Goal: Navigation & Orientation: Find specific page/section

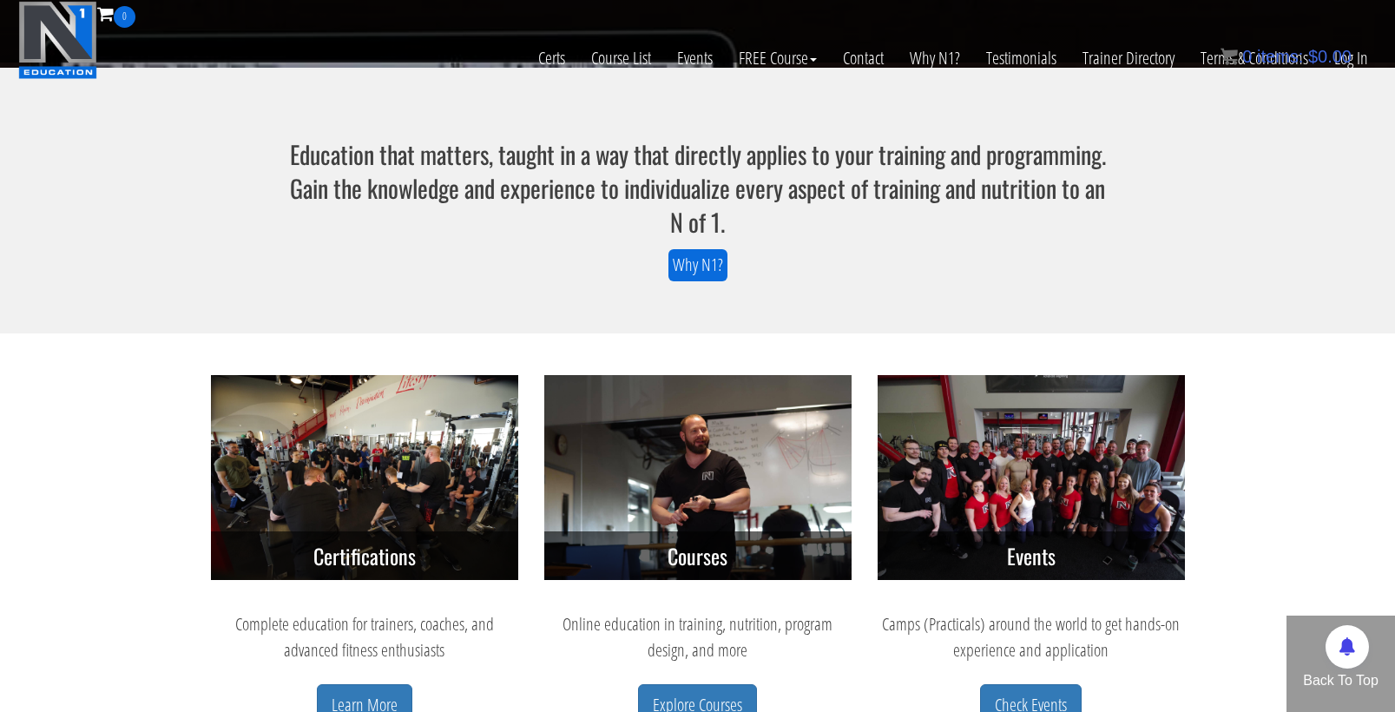
scroll to position [402, 0]
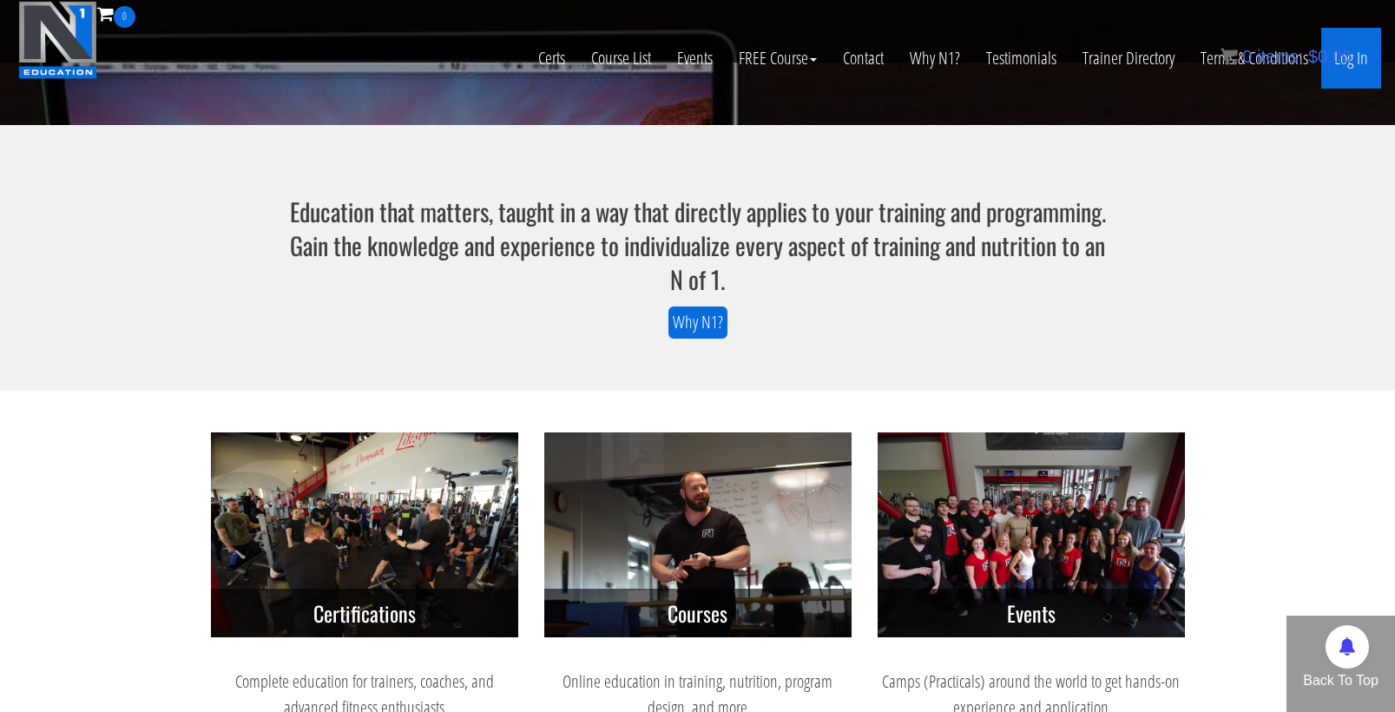
click at [1370, 68] on link "Log In" at bounding box center [1351, 58] width 60 height 61
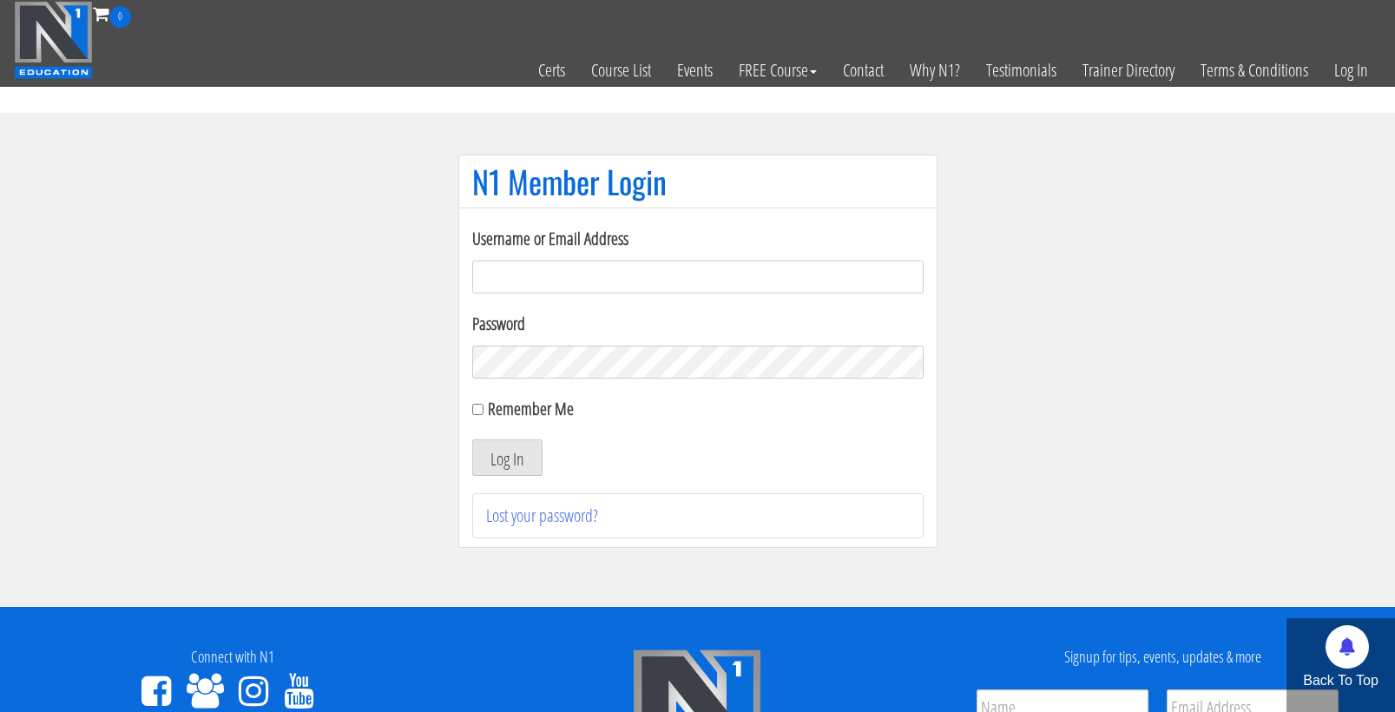
type input "cmoxley"
click at [506, 457] on button "Log In" at bounding box center [507, 457] width 70 height 36
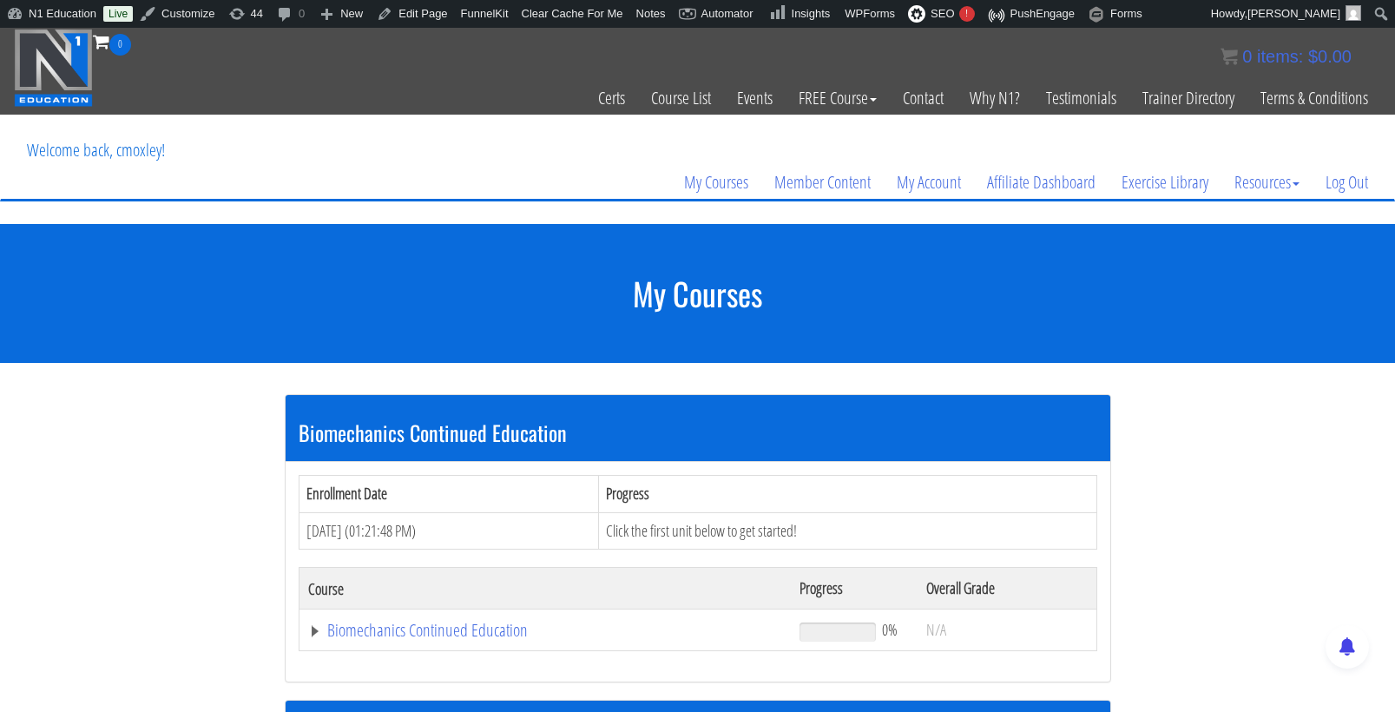
click at [63, 69] on img at bounding box center [53, 68] width 79 height 78
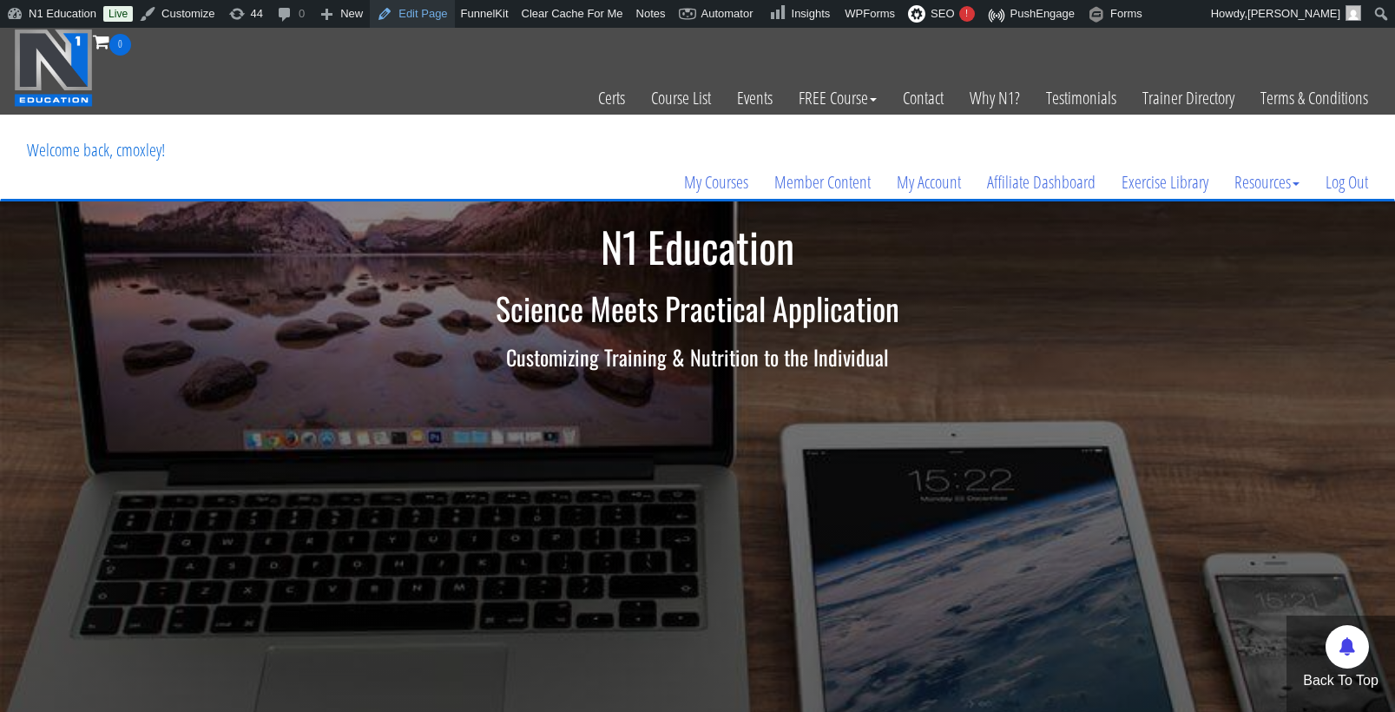
click at [412, 12] on link "Edit Page" at bounding box center [412, 14] width 84 height 28
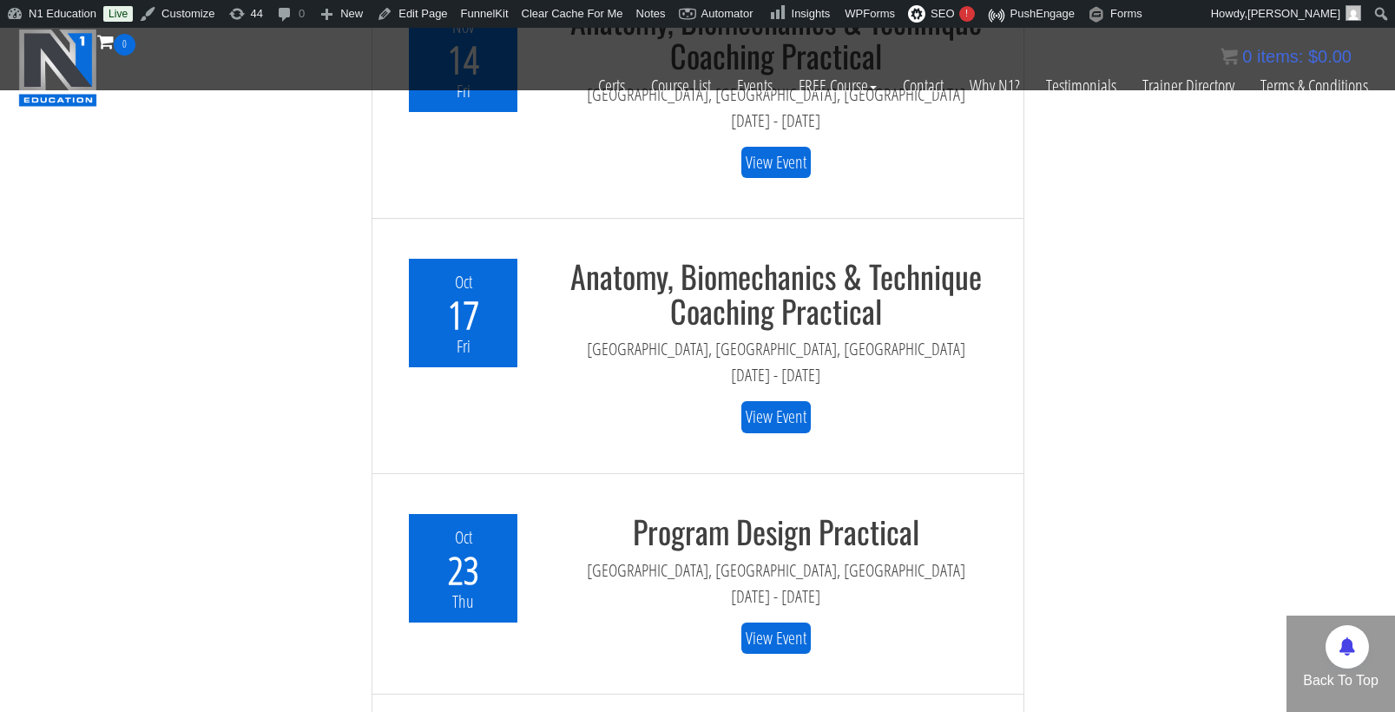
scroll to position [4582, 0]
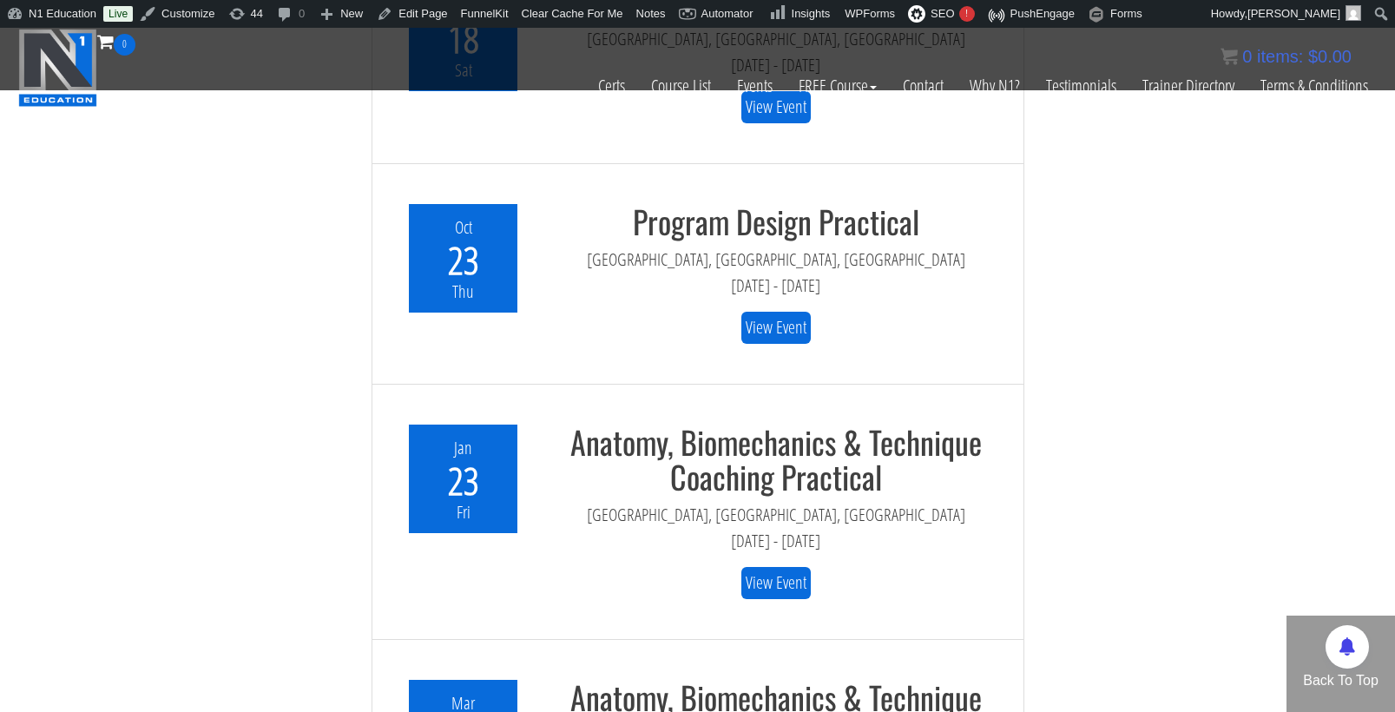
scroll to position [4557, 0]
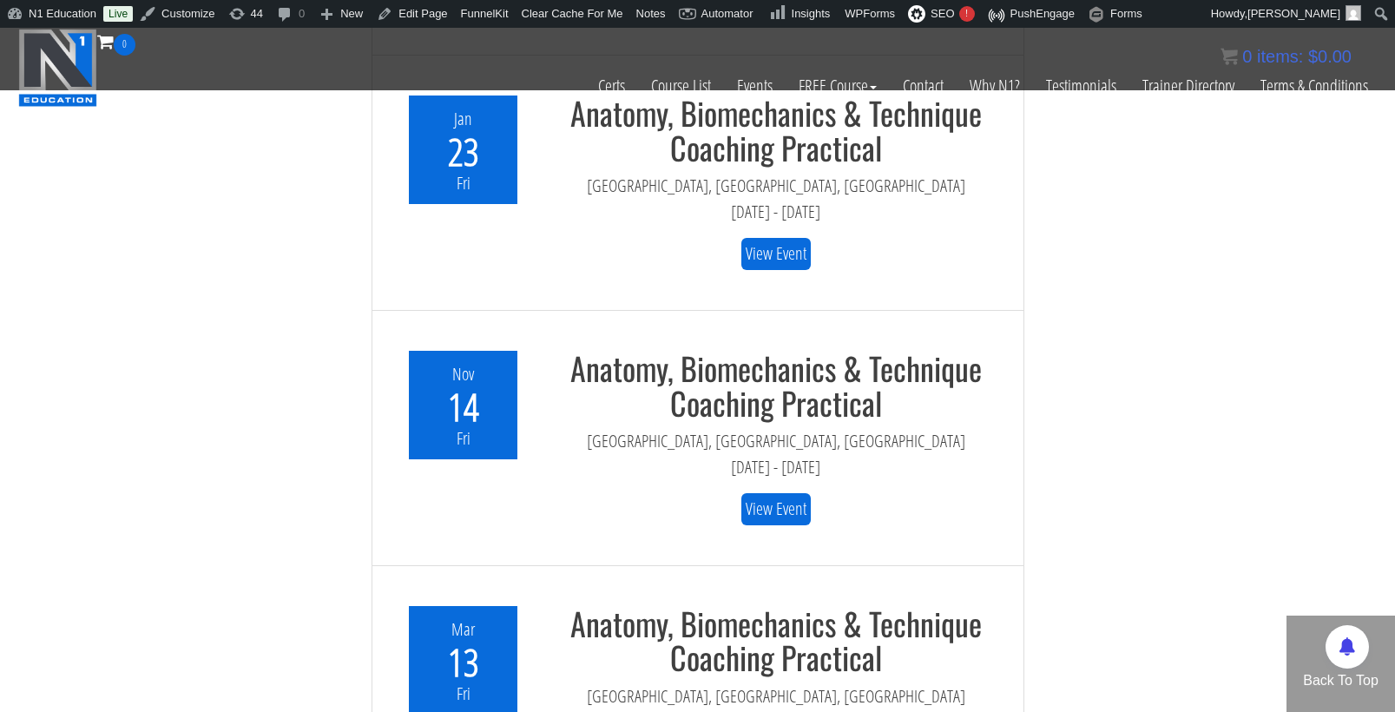
scroll to position [4690, 0]
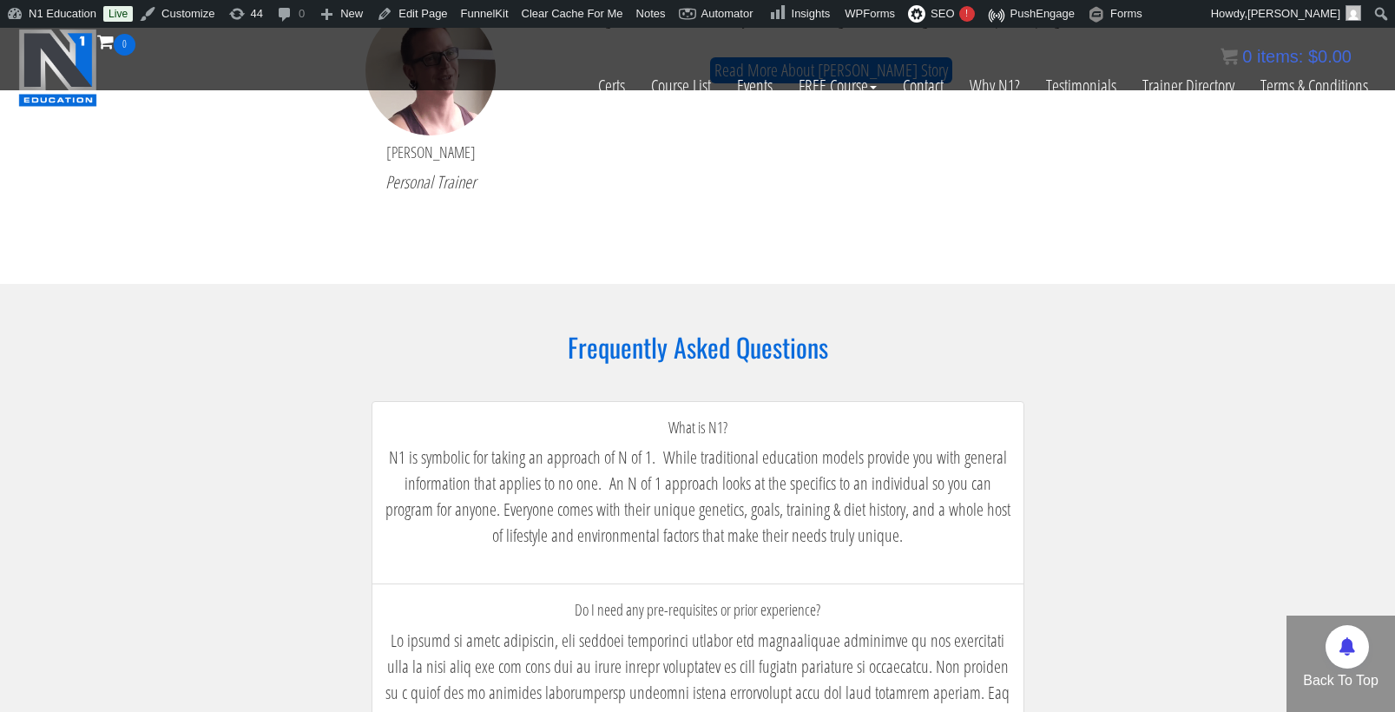
scroll to position [2687, 0]
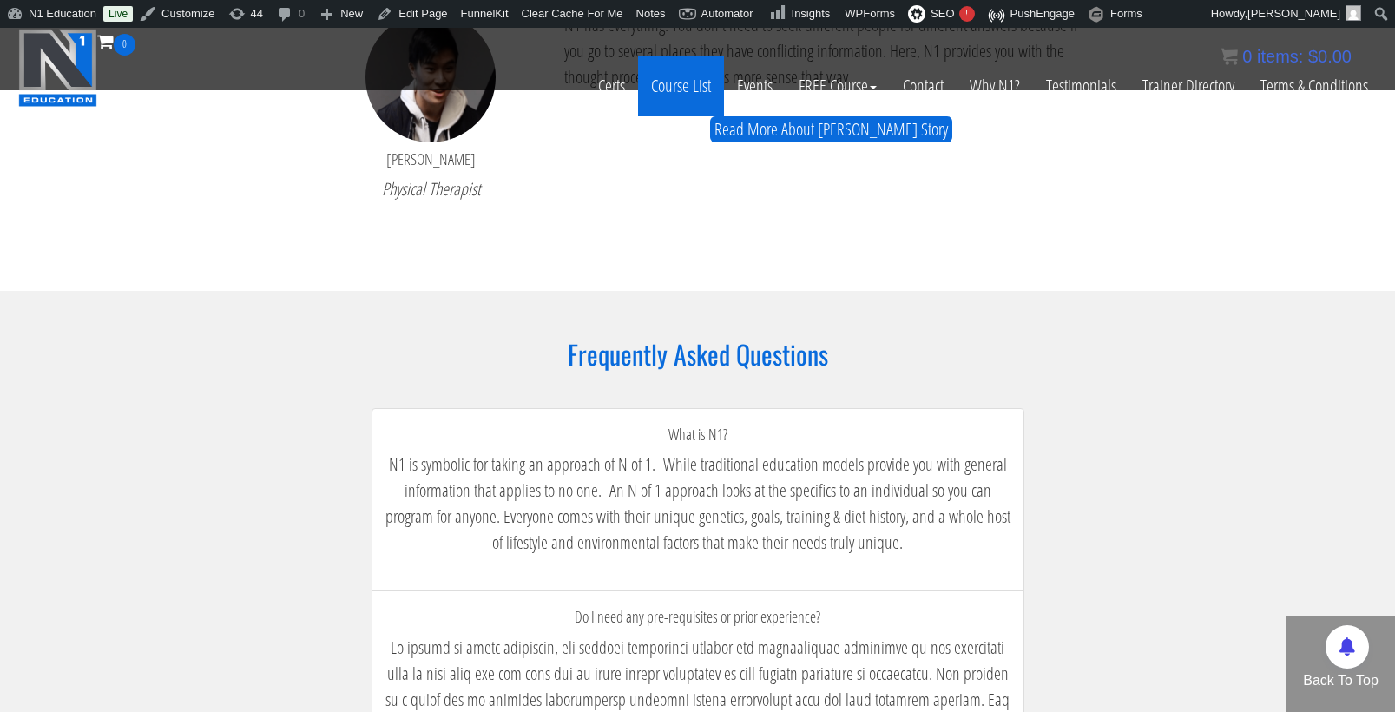
click at [684, 89] on link "Course List" at bounding box center [681, 86] width 86 height 61
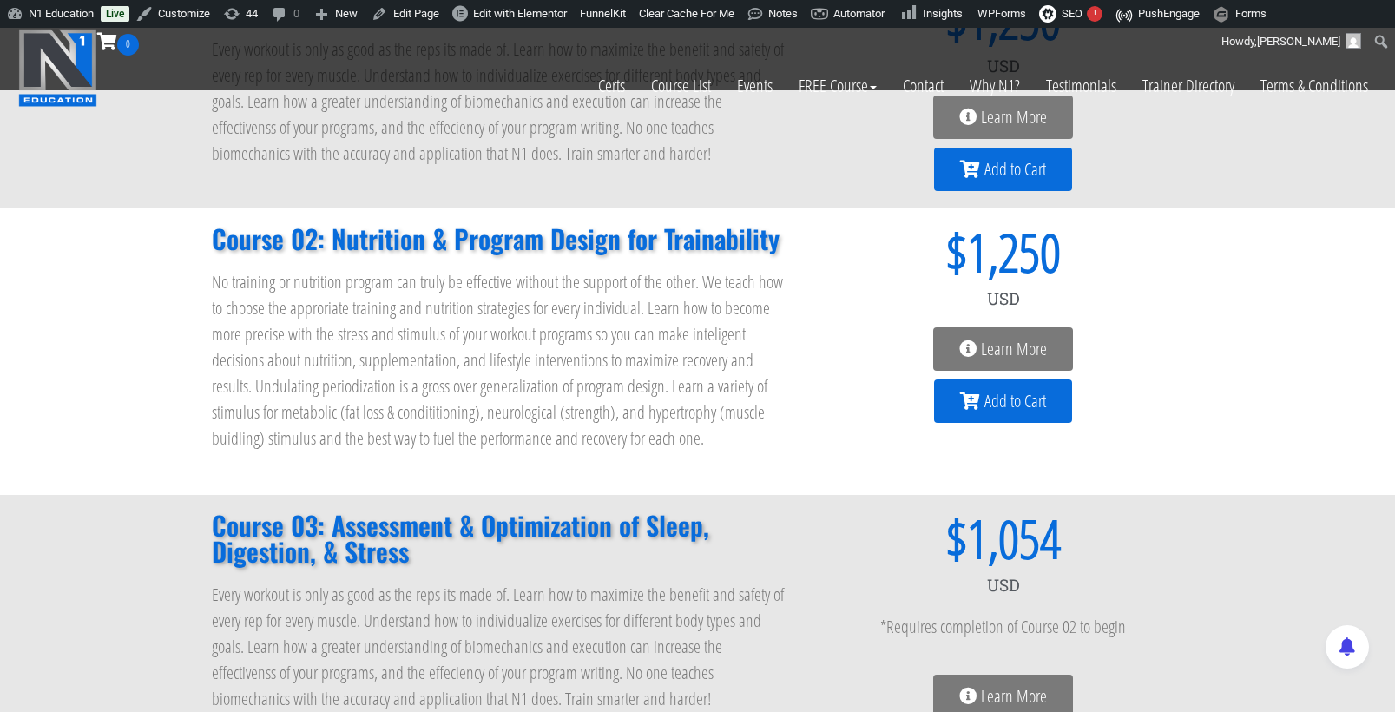
scroll to position [322, 0]
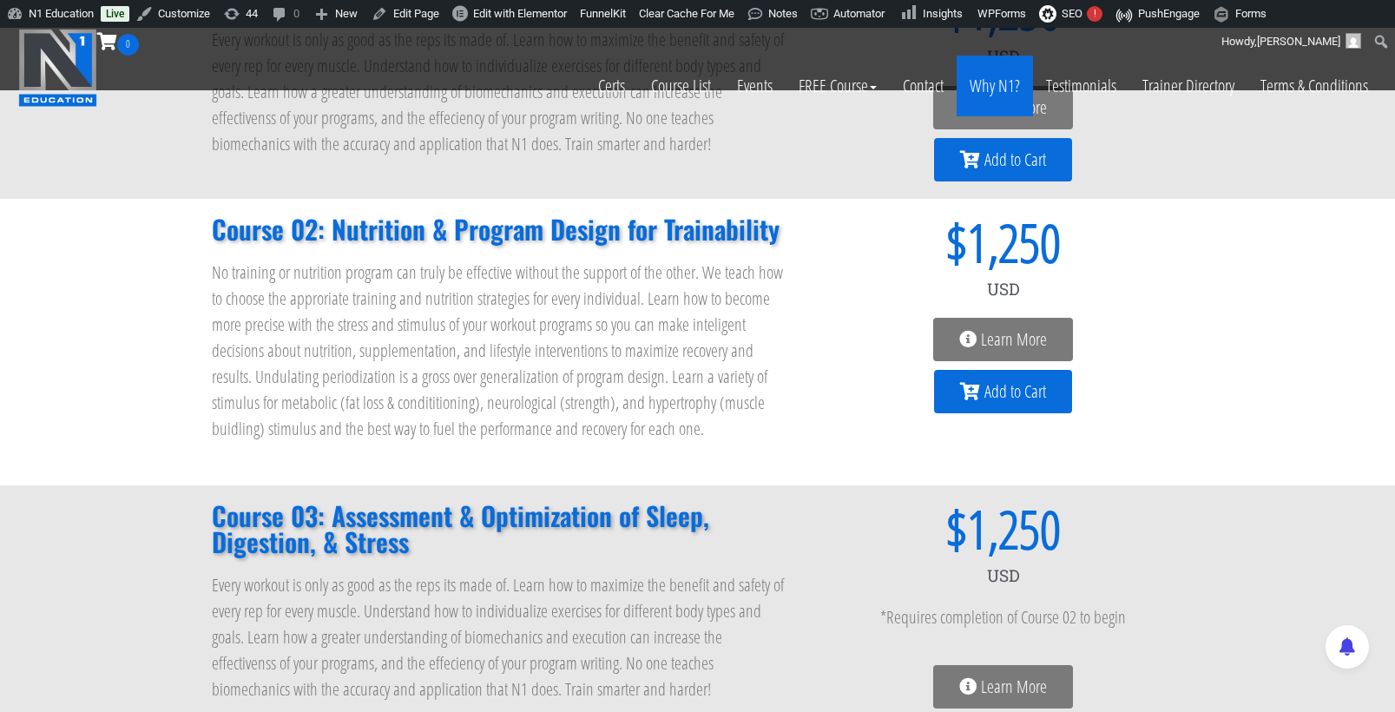
click at [998, 106] on link "Why N1?" at bounding box center [995, 86] width 76 height 61
click at [973, 119] on link "Learn More" at bounding box center [1003, 107] width 140 height 43
click at [973, 121] on link "Learn More" at bounding box center [1003, 107] width 140 height 43
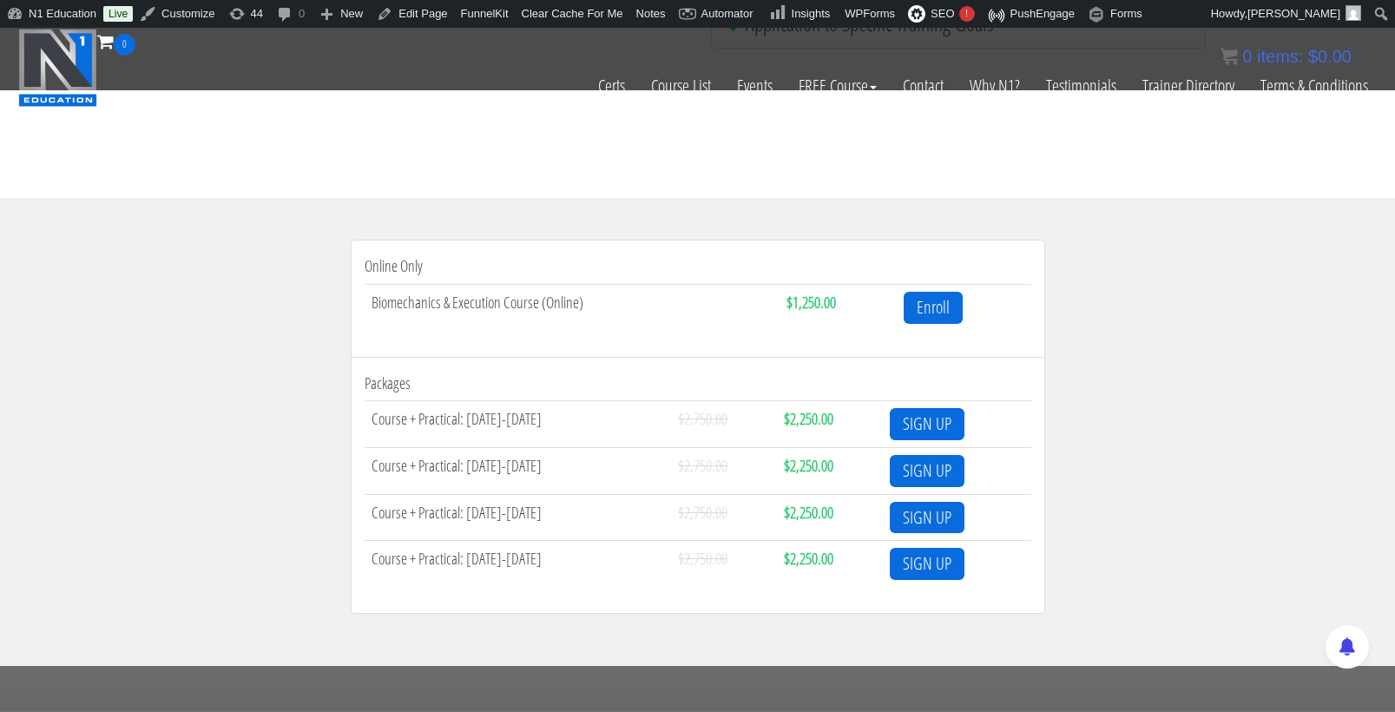
scroll to position [3, 0]
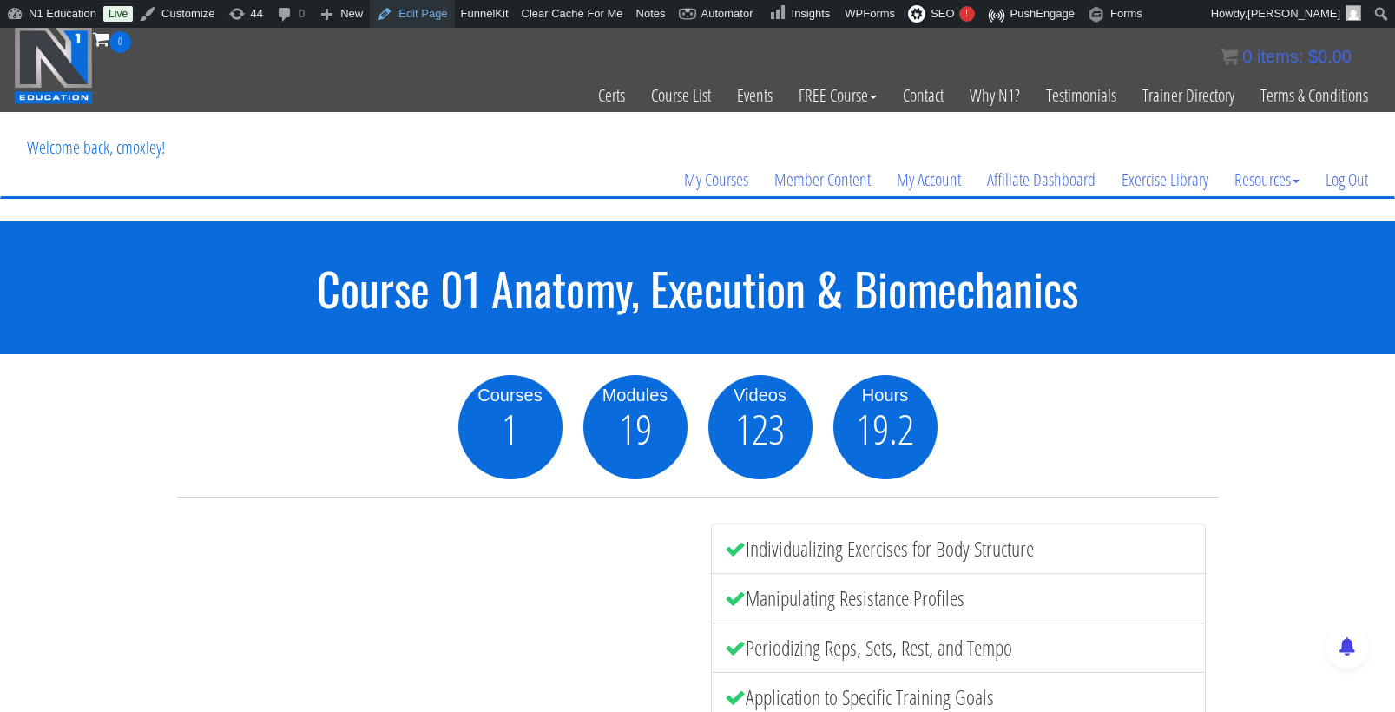
click at [430, 10] on link "Edit Page" at bounding box center [412, 14] width 84 height 28
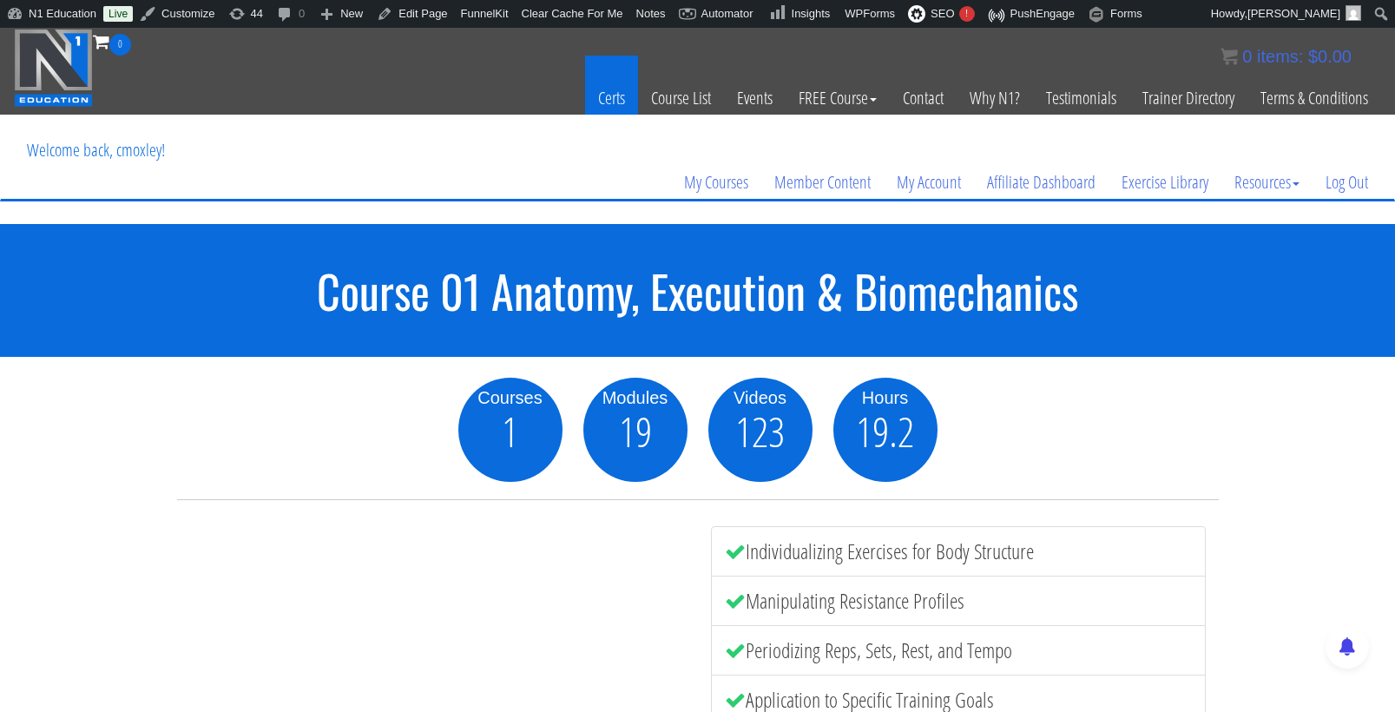
click at [608, 101] on link "Certs" at bounding box center [611, 98] width 53 height 85
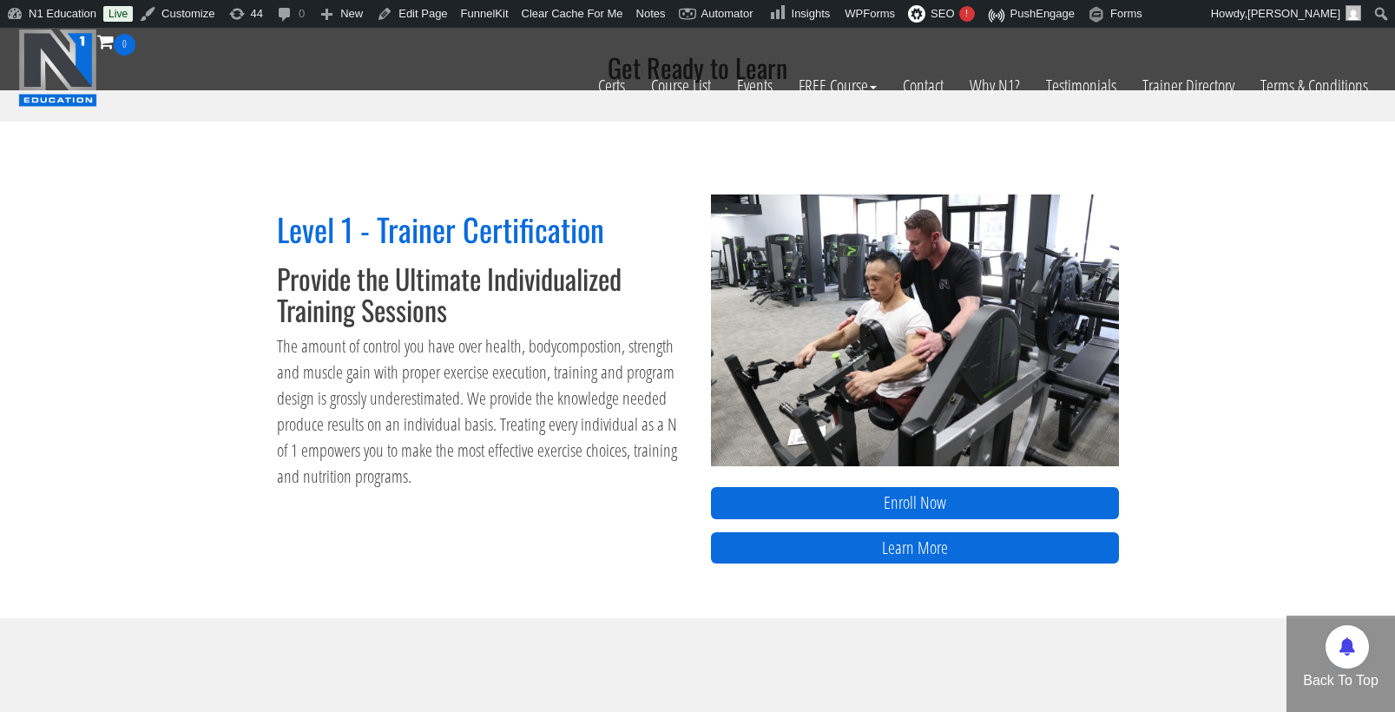
scroll to position [709, 0]
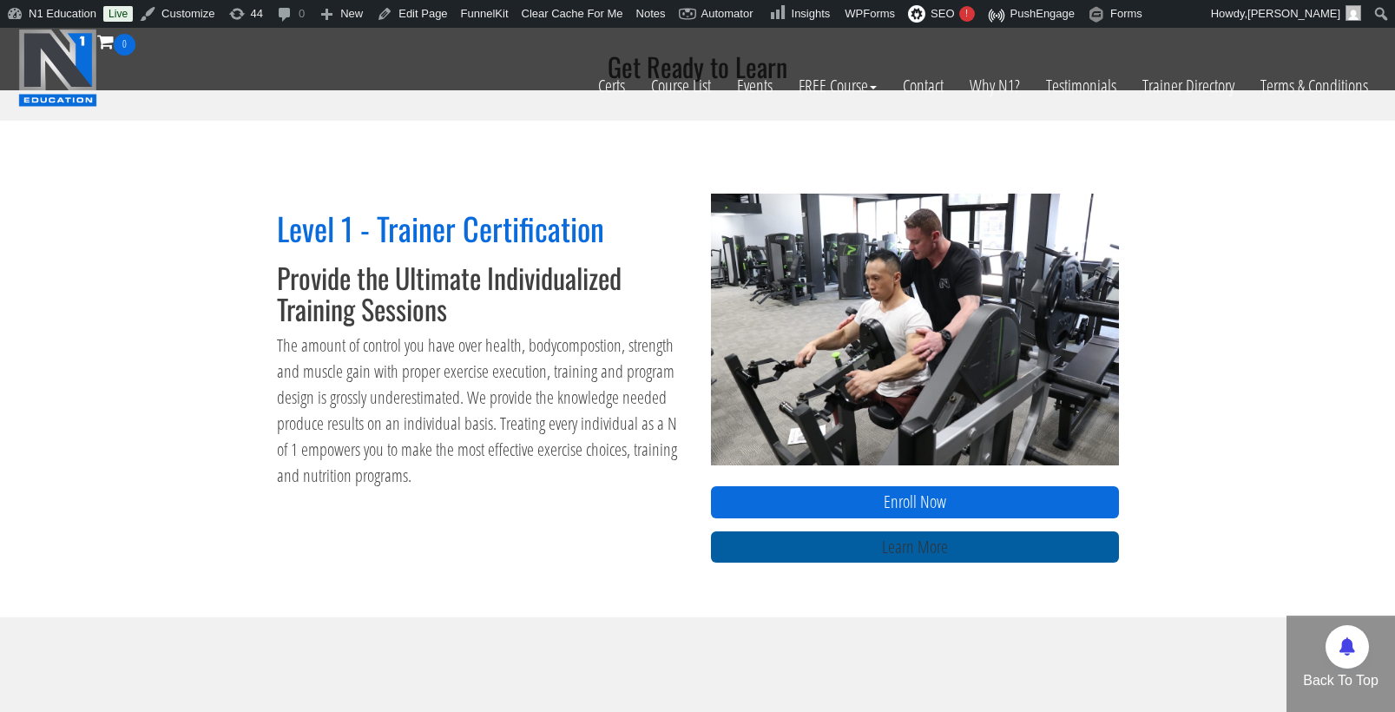
click at [883, 549] on link "Learn More" at bounding box center [915, 547] width 408 height 32
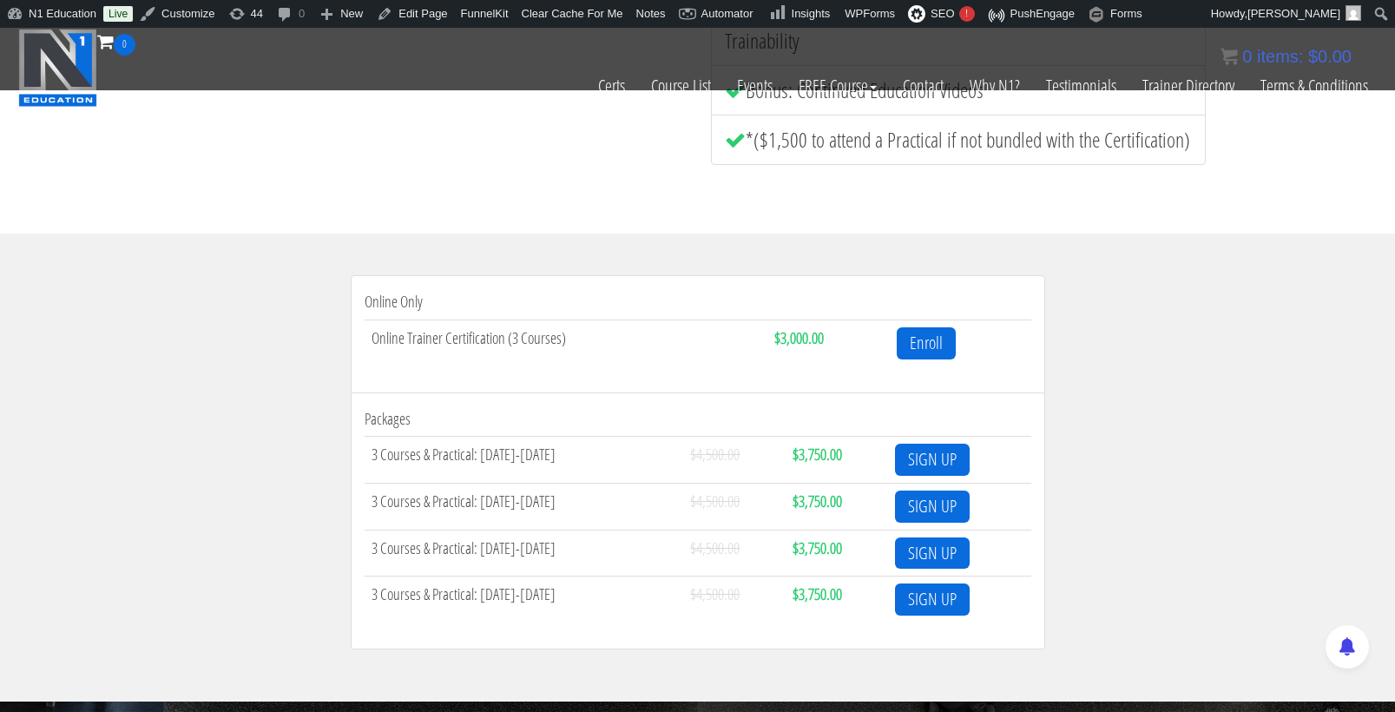
scroll to position [530, 0]
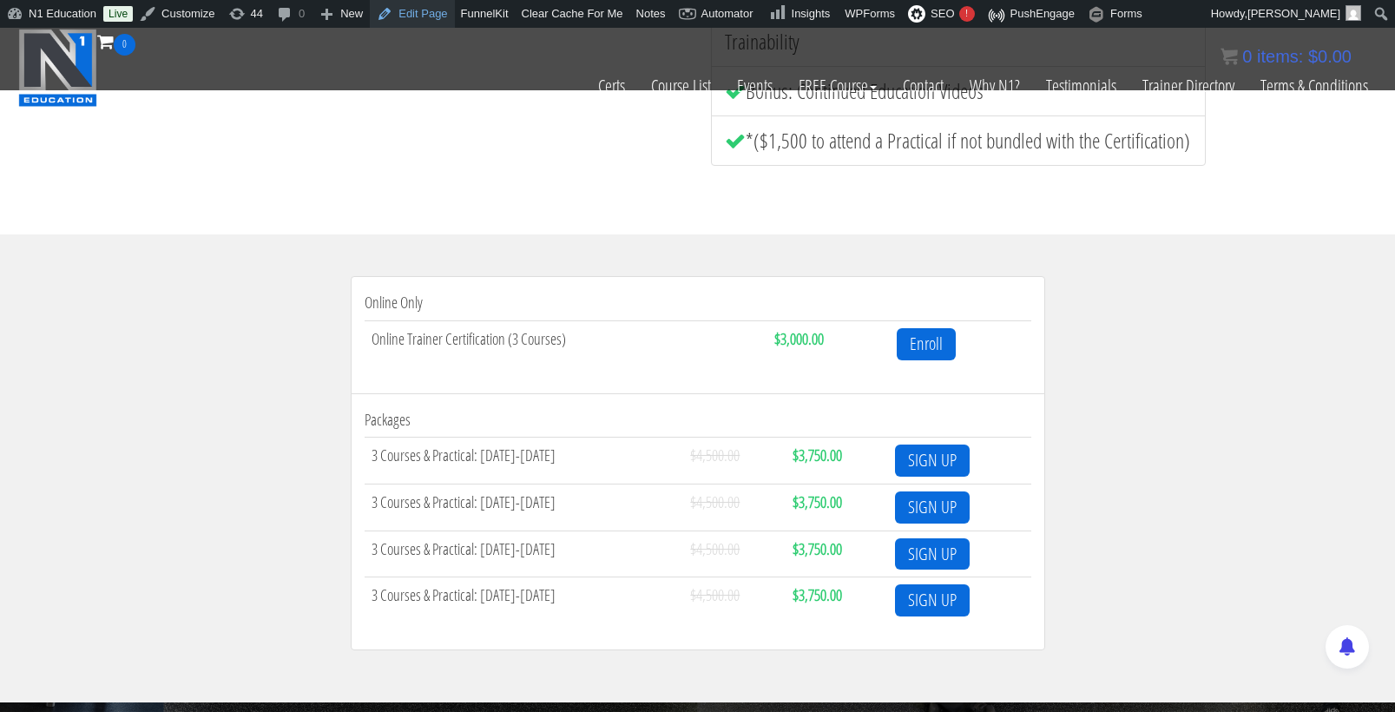
click at [411, 11] on link "Edit Page" at bounding box center [412, 14] width 84 height 28
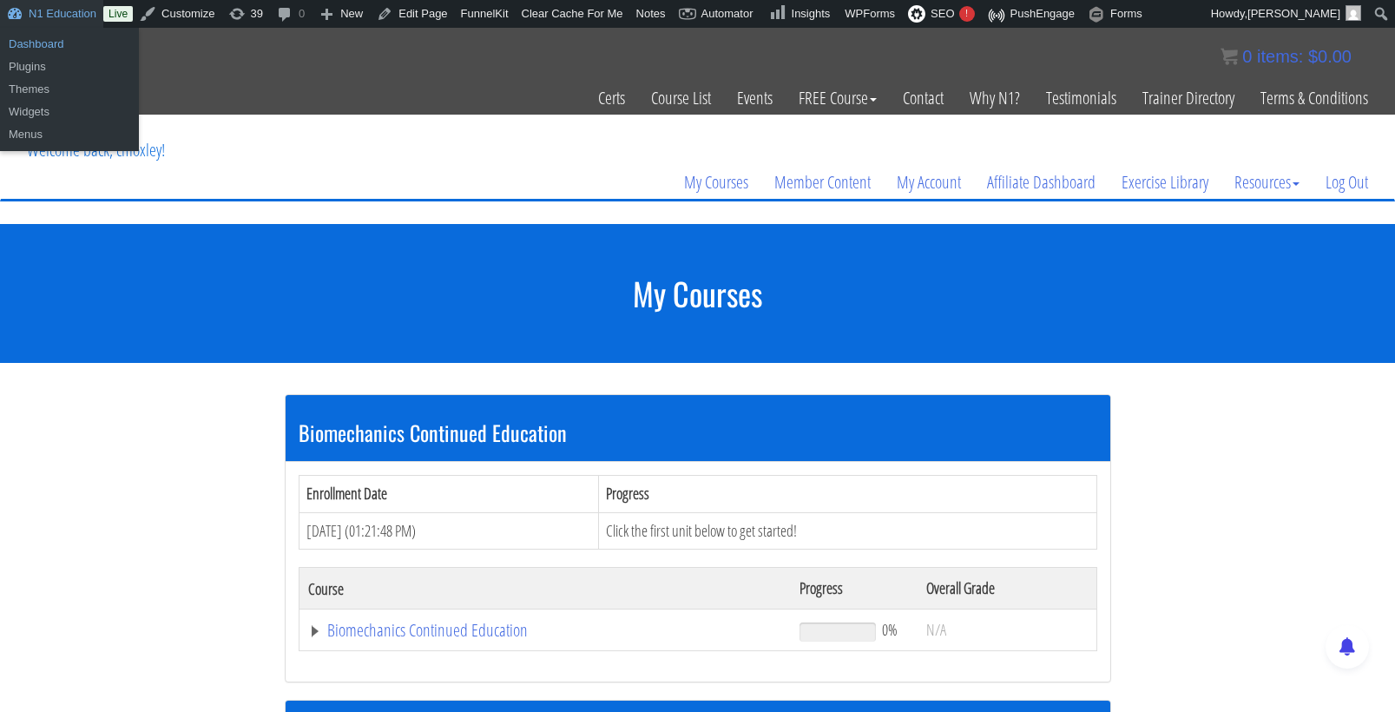
click at [48, 41] on link "Dashboard" at bounding box center [69, 44] width 139 height 23
